Goal: Information Seeking & Learning: Learn about a topic

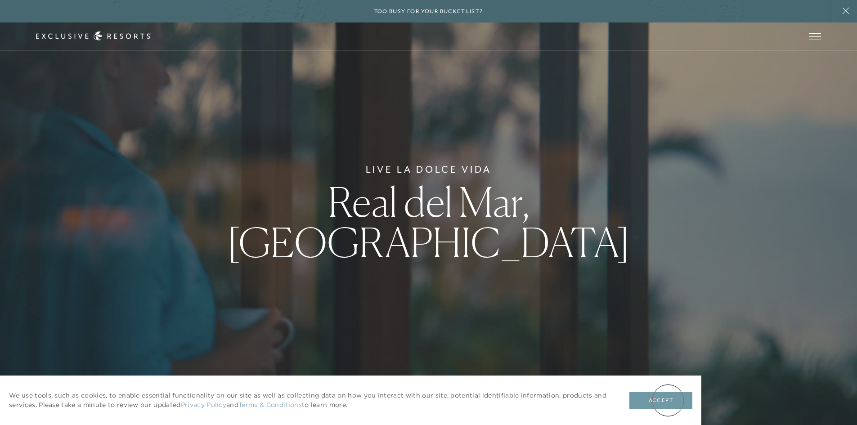
click at [668, 400] on button "Accept" at bounding box center [660, 400] width 63 height 17
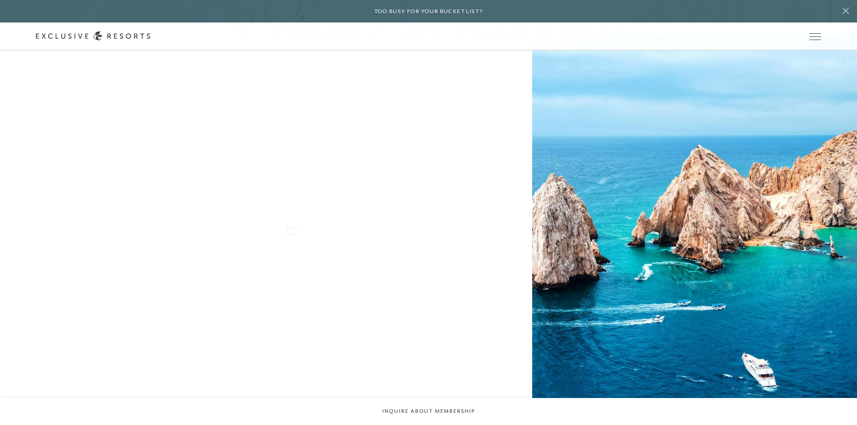
scroll to position [2749, 0]
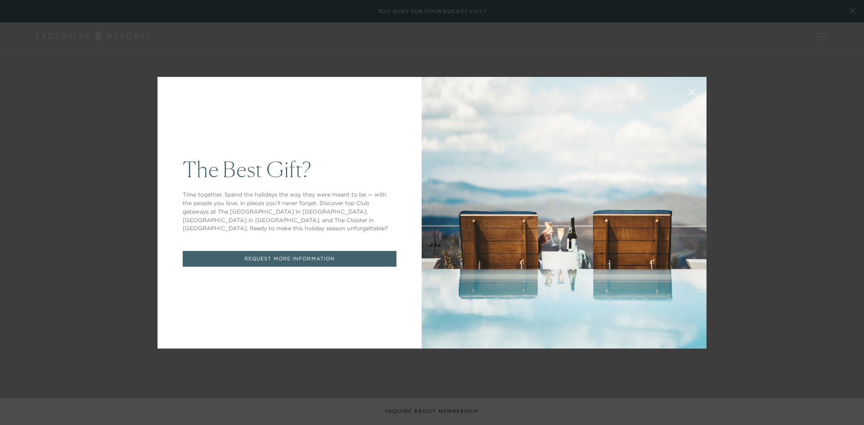
click at [689, 90] on icon at bounding box center [692, 92] width 7 height 7
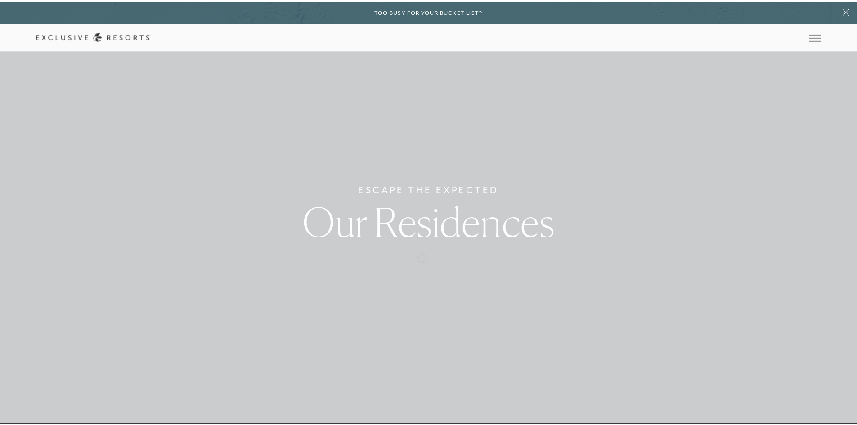
scroll to position [5137, 0]
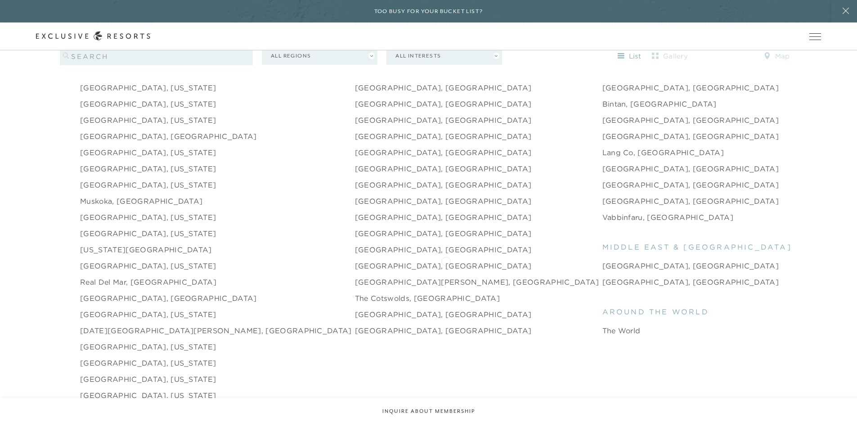
scroll to position [1428, 0]
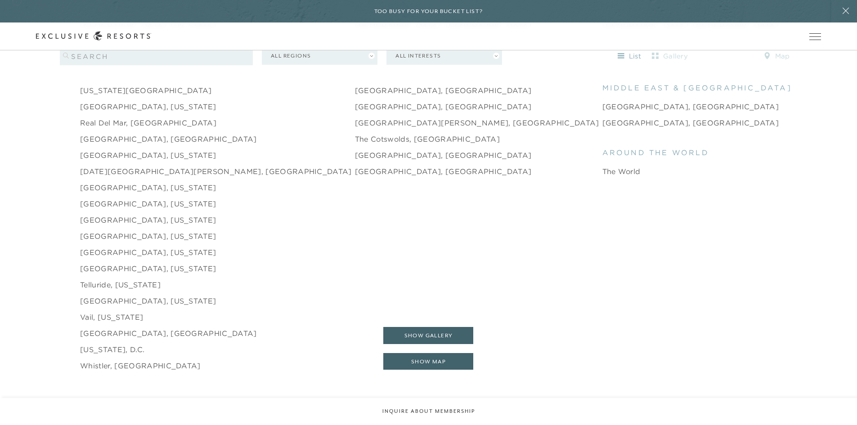
scroll to position [2749, 0]
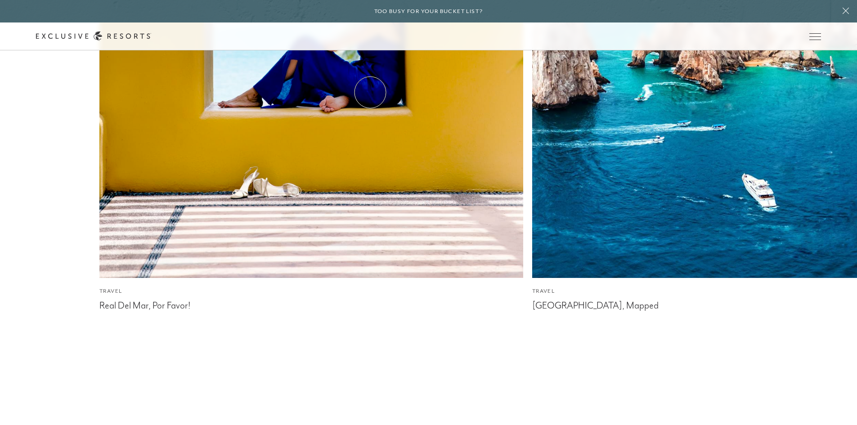
click at [0, 0] on link "Residence Collection" at bounding box center [0, 0] width 0 height 0
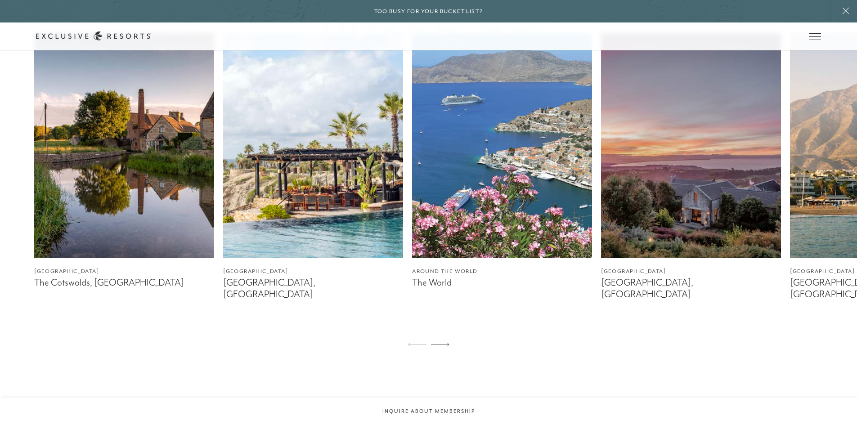
scroll to position [596, 0]
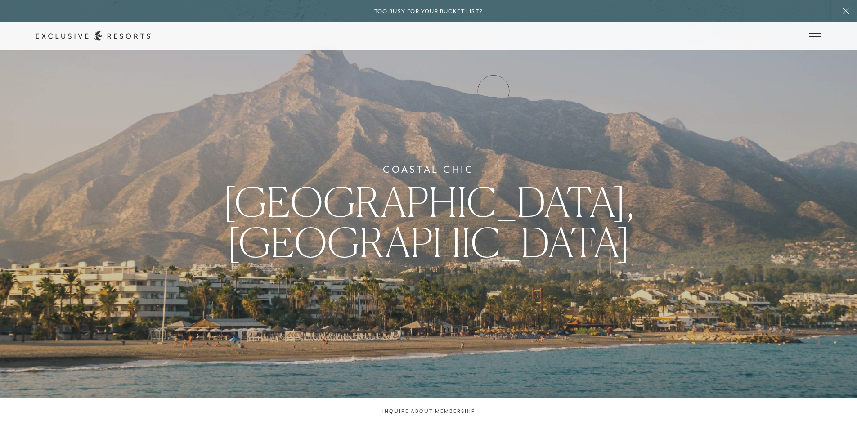
click at [0, 0] on link "Experience Collection" at bounding box center [0, 0] width 0 height 0
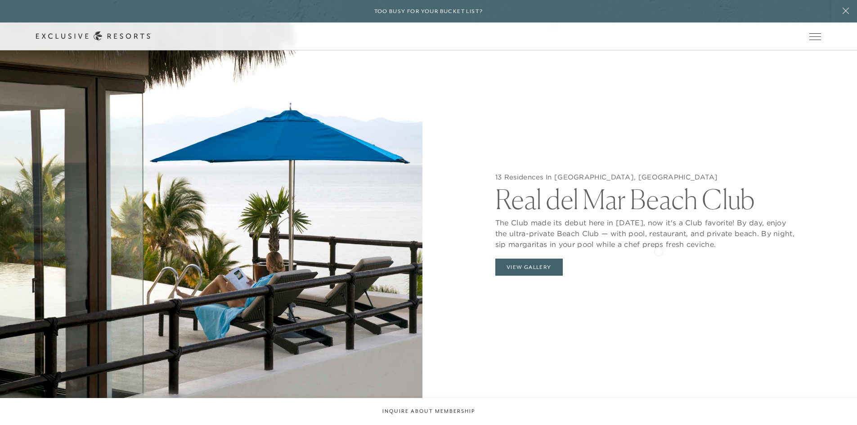
scroll to position [1006, 0]
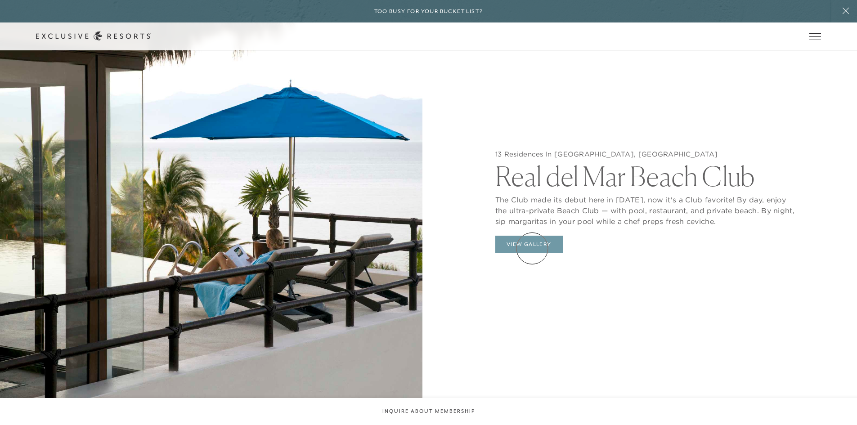
click at [532, 248] on button "View Gallery" at bounding box center [528, 244] width 67 height 17
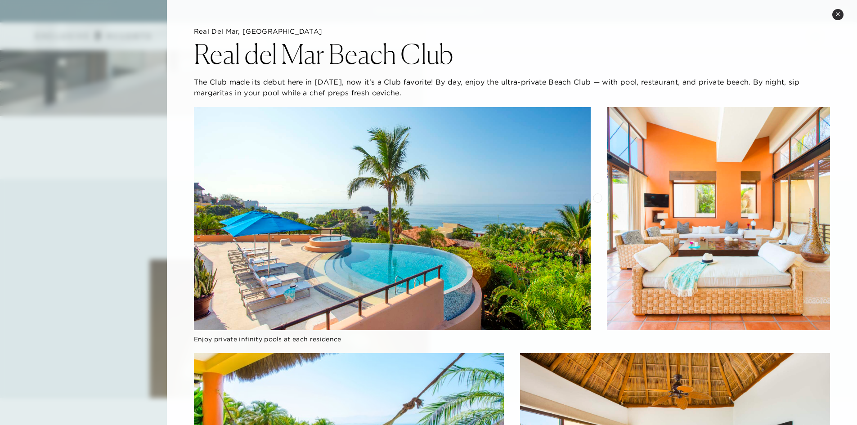
scroll to position [1254, 0]
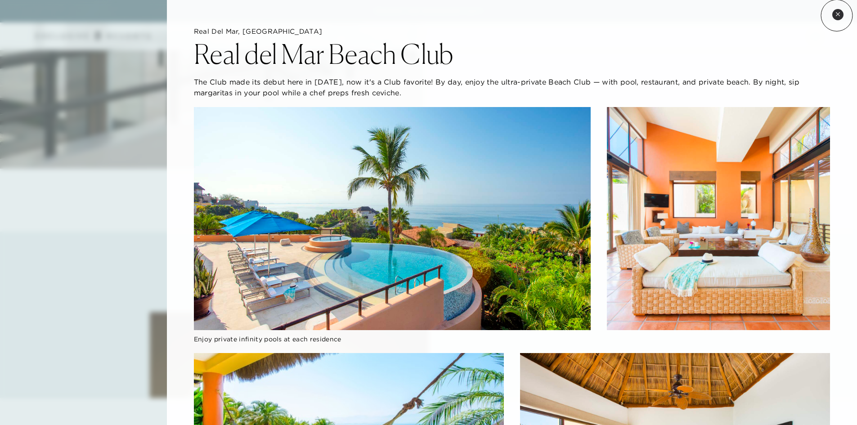
click at [837, 15] on icon at bounding box center [838, 14] width 4 height 4
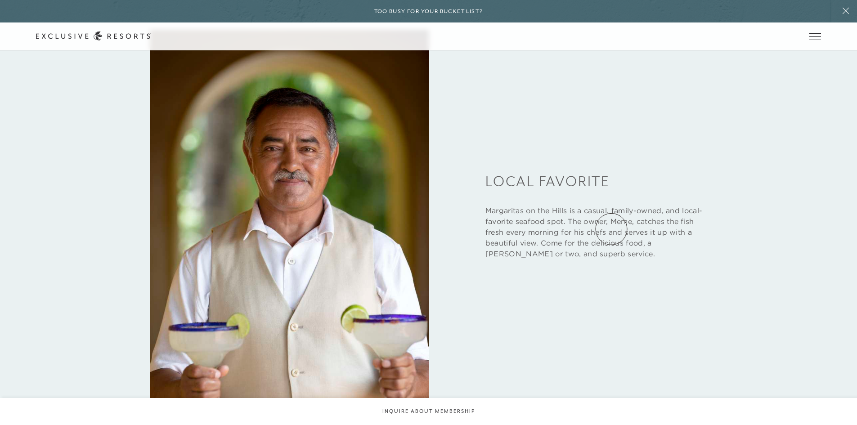
scroll to position [1383, 0]
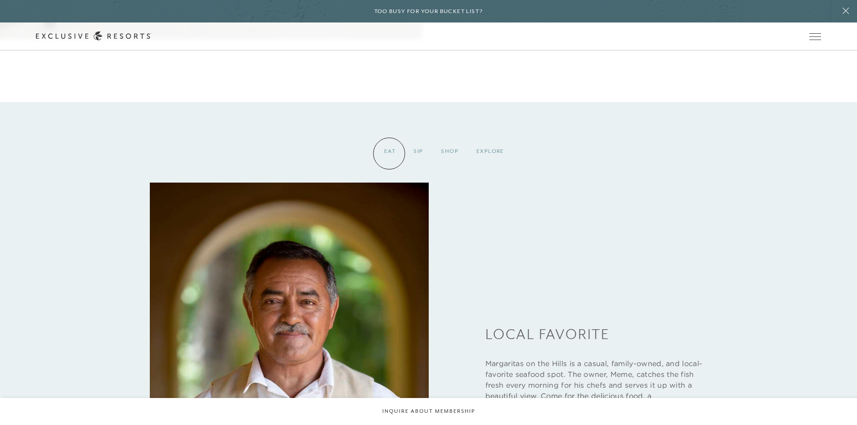
click at [389, 153] on div "Eat" at bounding box center [389, 151] width 29 height 27
click at [421, 155] on div "Sip" at bounding box center [417, 151] width 27 height 27
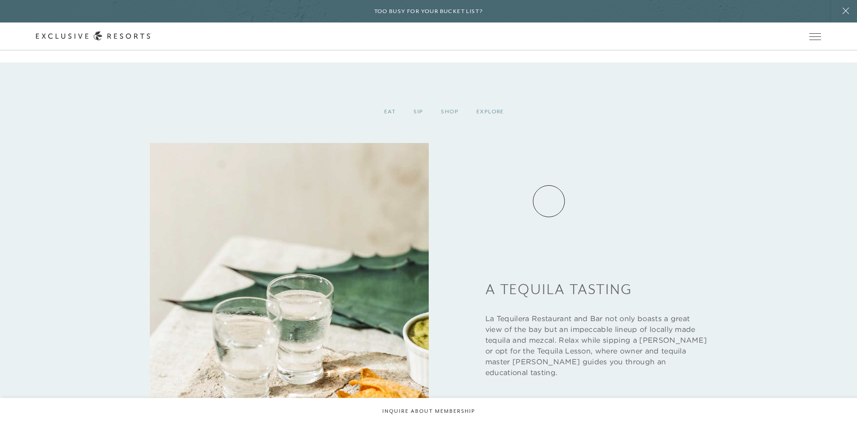
scroll to position [1372, 0]
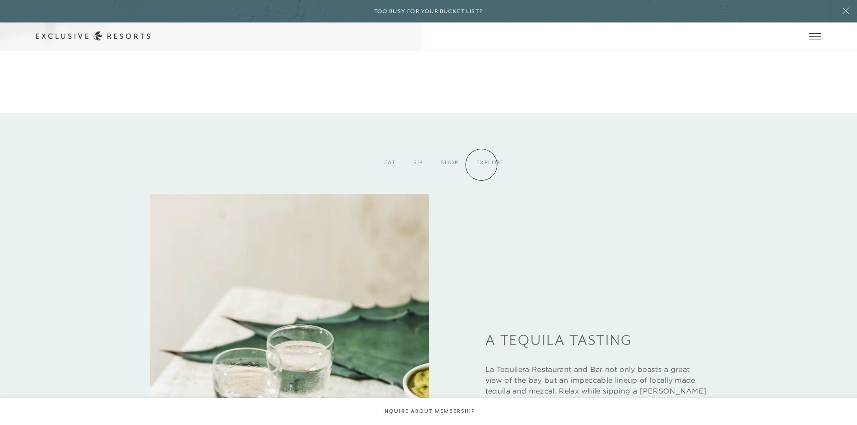
click at [481, 165] on div "Explore" at bounding box center [490, 162] width 46 height 27
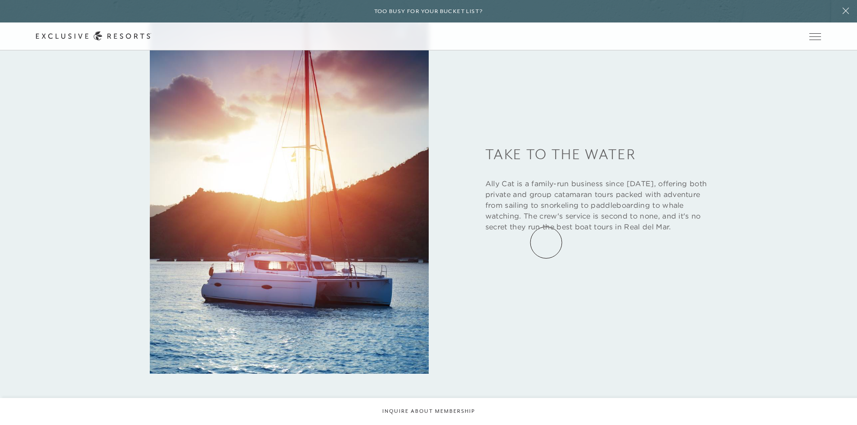
scroll to position [1383, 0]
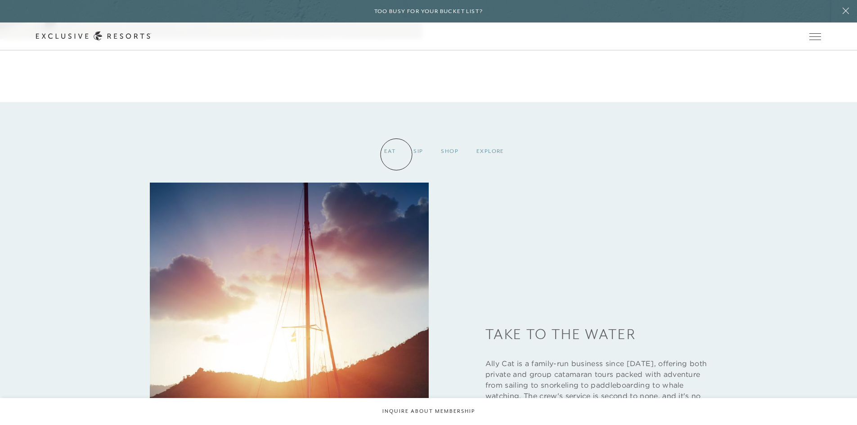
click at [392, 154] on div "Eat" at bounding box center [389, 151] width 29 height 27
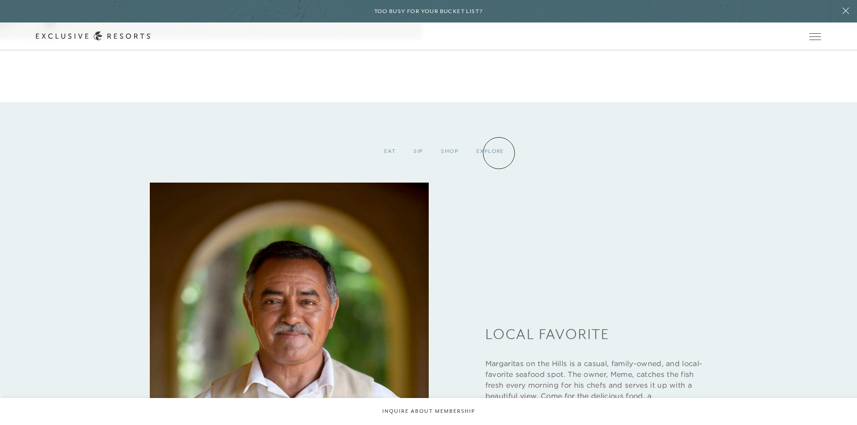
click at [499, 153] on div "Explore" at bounding box center [490, 151] width 46 height 27
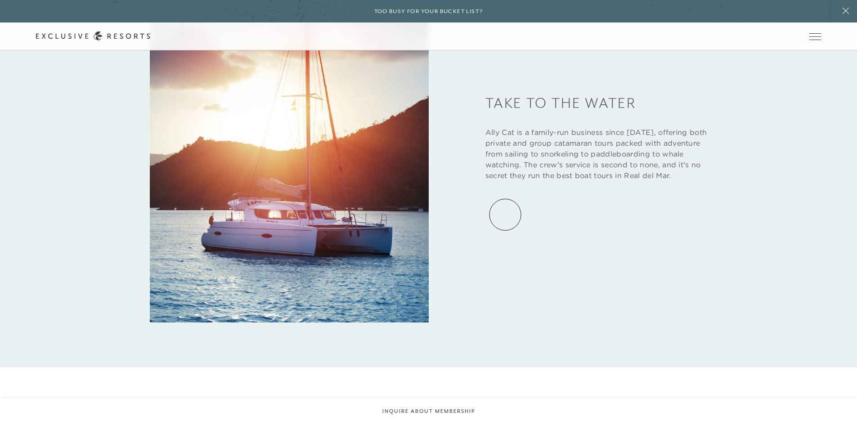
scroll to position [1608, 0]
